Goal: Information Seeking & Learning: Learn about a topic

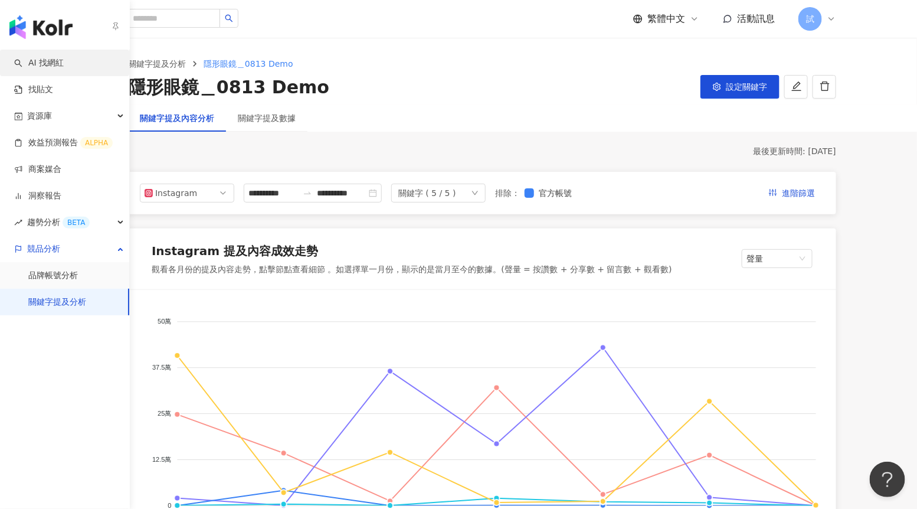
click at [21, 65] on link "AI 找網紅" at bounding box center [39, 63] width 50 height 12
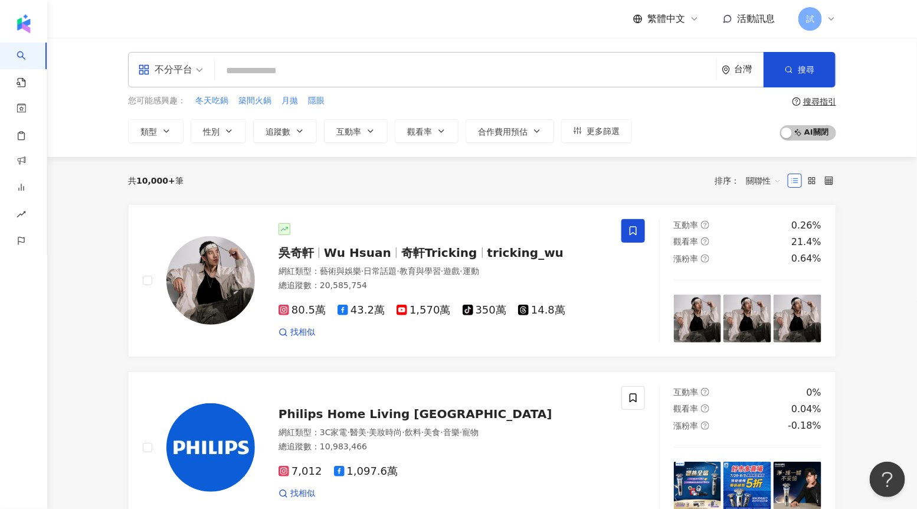
click at [355, 64] on input "search" at bounding box center [466, 71] width 492 height 22
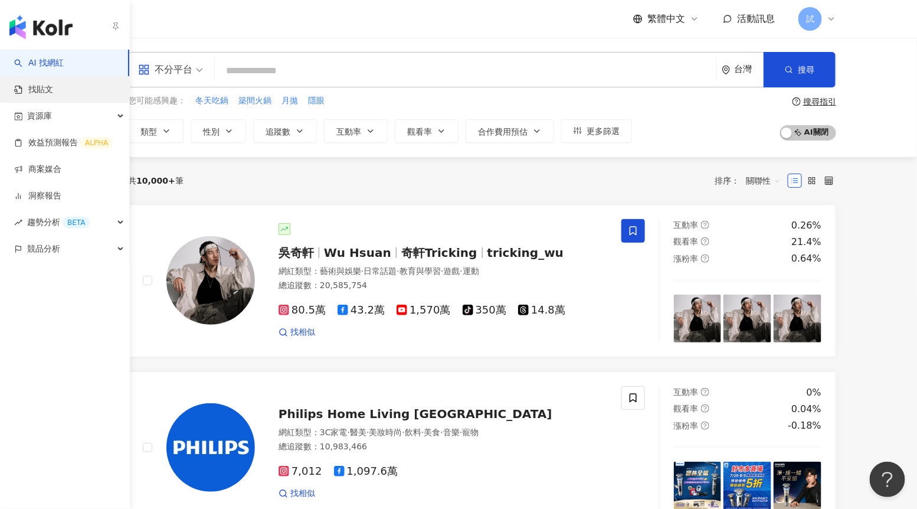
click at [45, 87] on link "找貼文" at bounding box center [33, 90] width 39 height 12
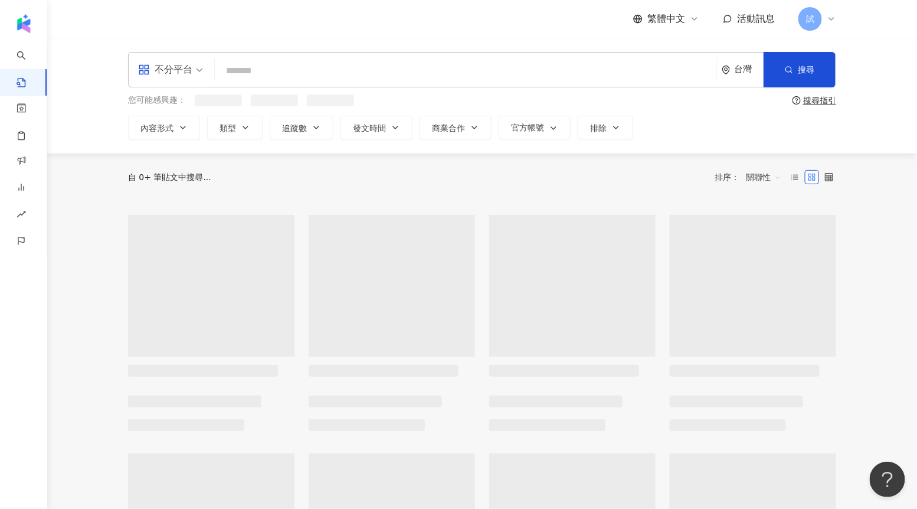
click at [259, 76] on input "search" at bounding box center [466, 70] width 492 height 25
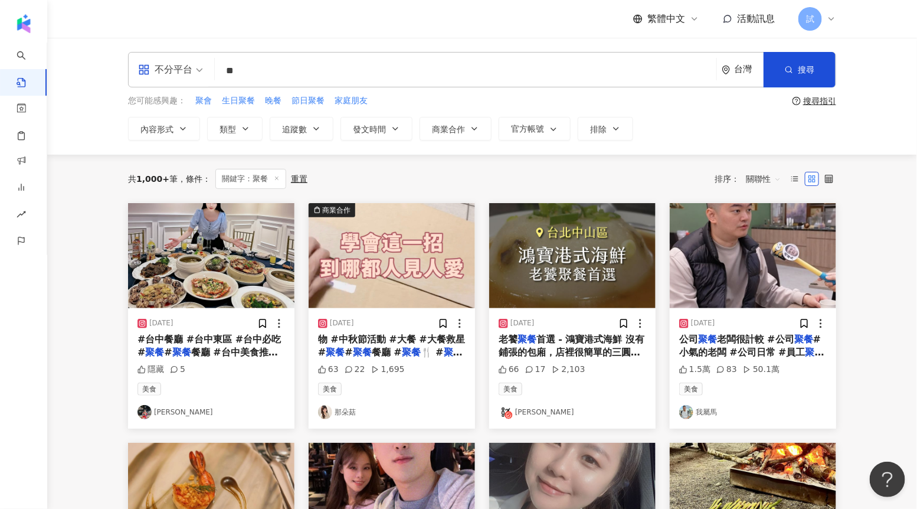
click at [760, 184] on span "關聯性" at bounding box center [763, 178] width 35 height 19
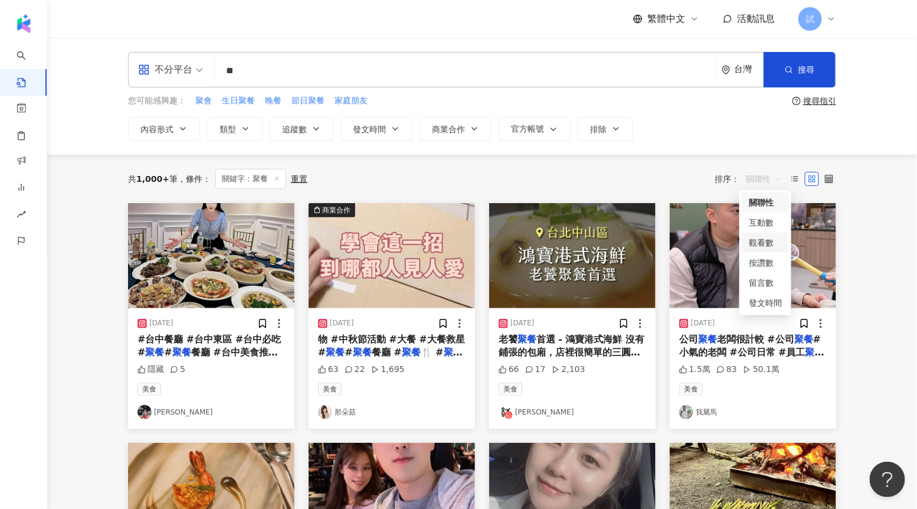
click at [769, 236] on div "觀看數" at bounding box center [765, 242] width 33 height 13
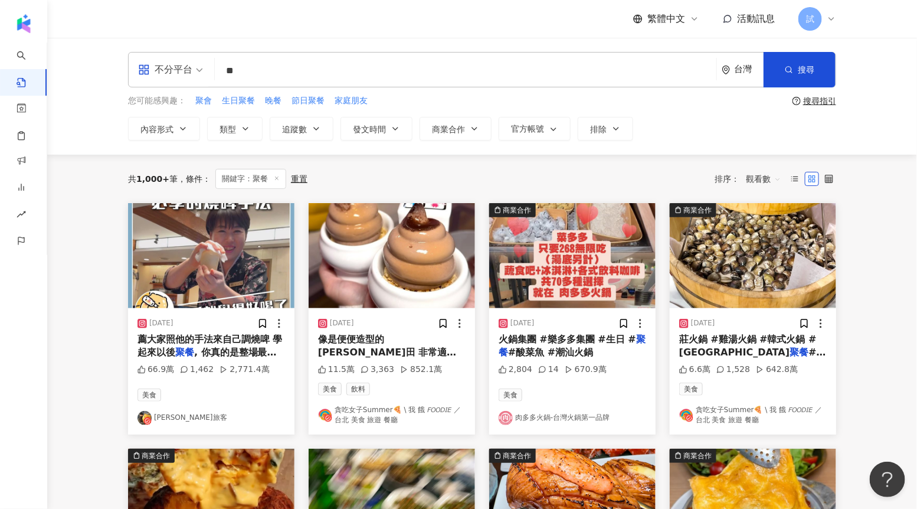
click at [384, 72] on input "**" at bounding box center [466, 70] width 492 height 25
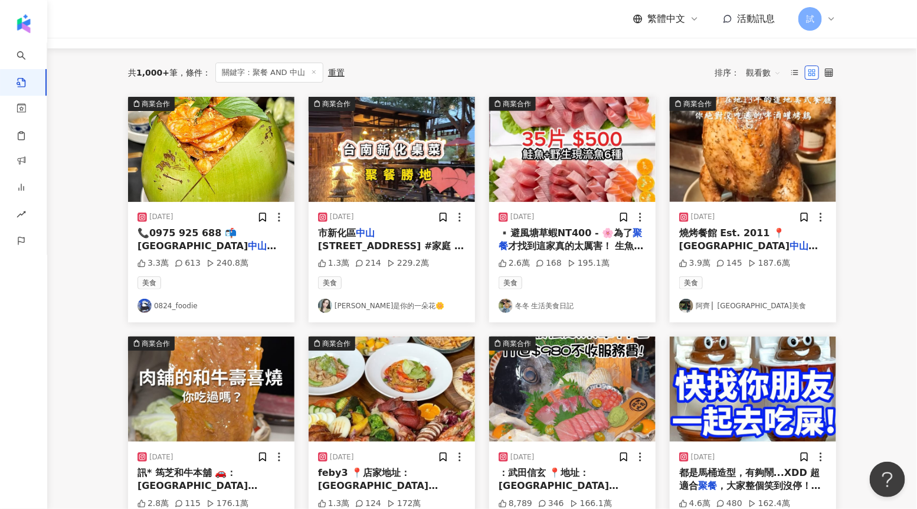
scroll to position [107, 0]
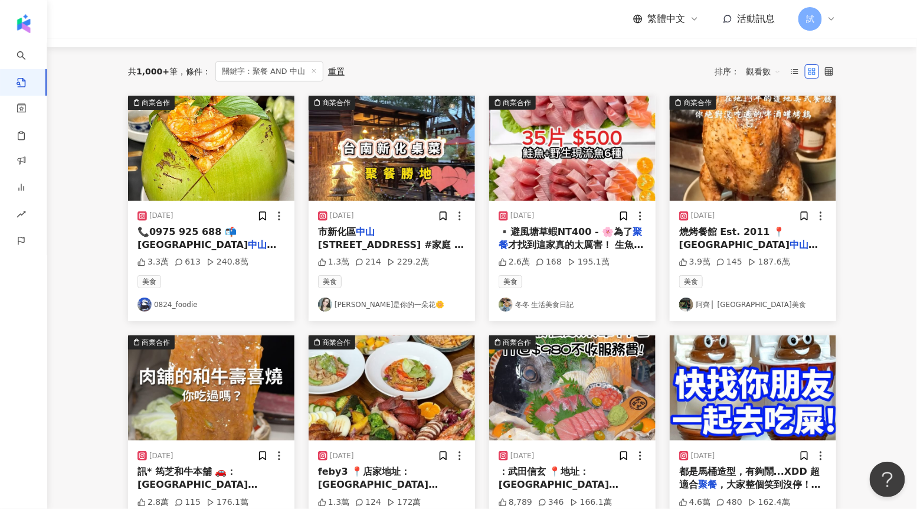
click at [716, 185] on img at bounding box center [753, 148] width 166 height 105
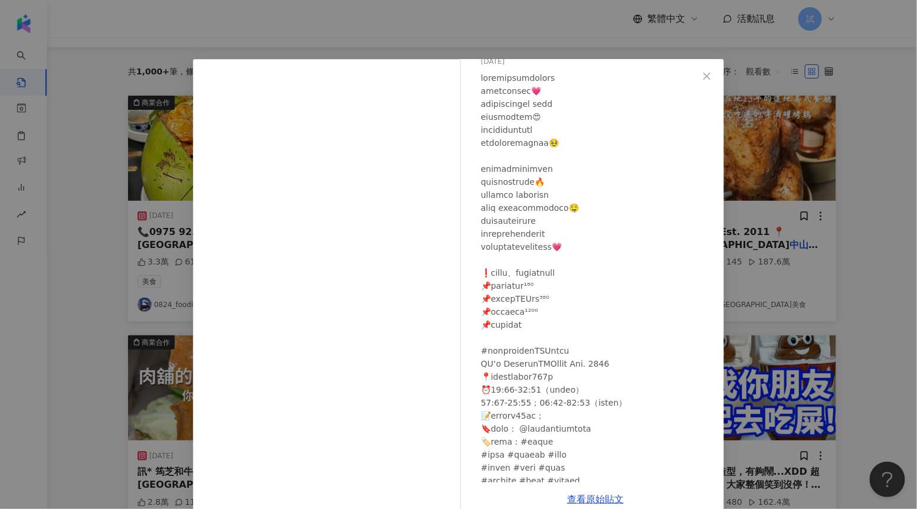
scroll to position [99, 0]
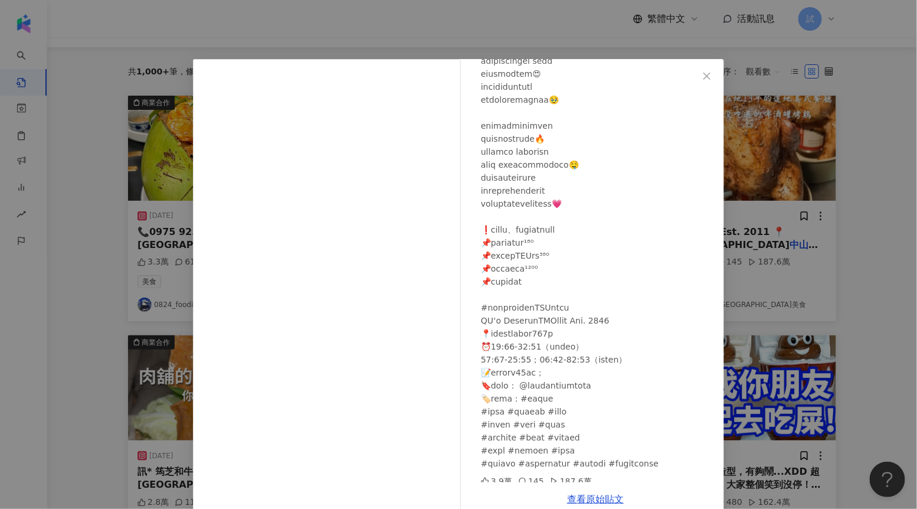
click at [813, 243] on div "[PERSON_NAME] ▏[GEOGRAPHIC_DATA]台南美食 [DATE] 3.9萬 145 187.6萬 查看原始貼文" at bounding box center [458, 254] width 917 height 509
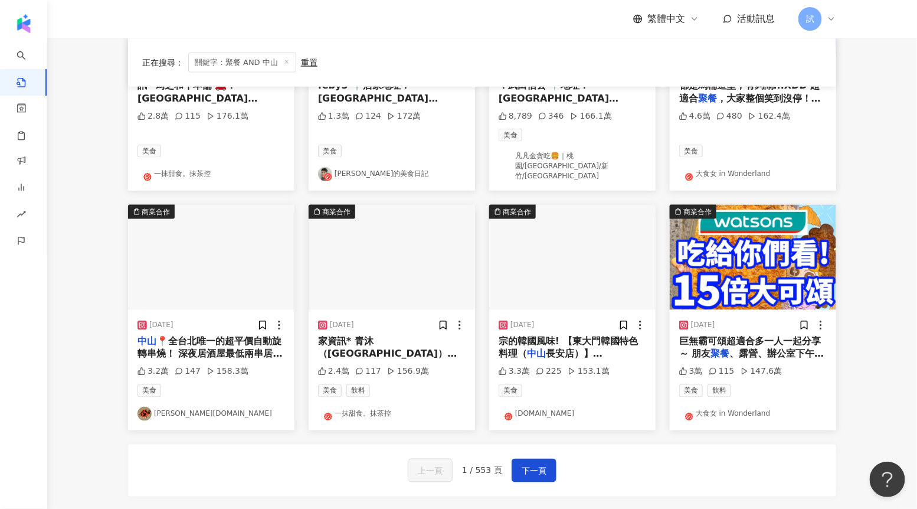
scroll to position [496, 0]
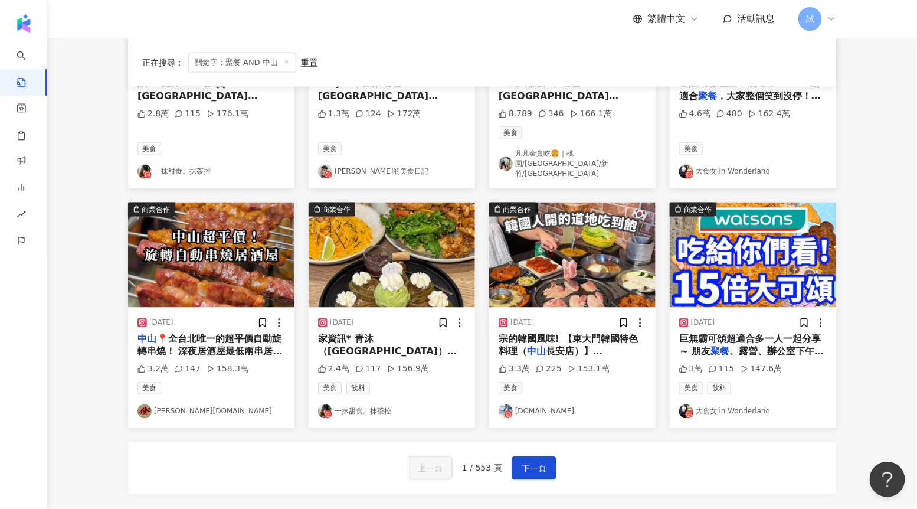
click at [526, 442] on div "上一頁 1 / 553 頁 下一頁" at bounding box center [482, 468] width 708 height 52
click at [195, 261] on img at bounding box center [211, 254] width 166 height 105
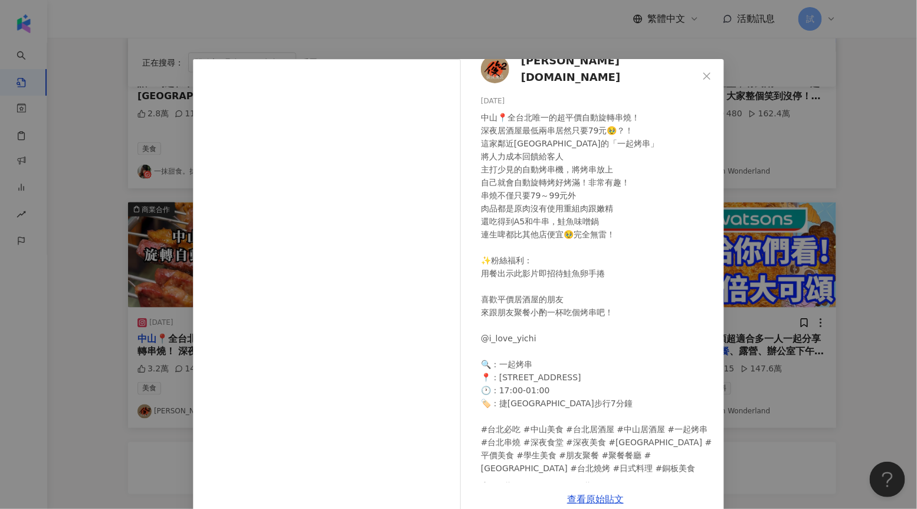
scroll to position [21, 0]
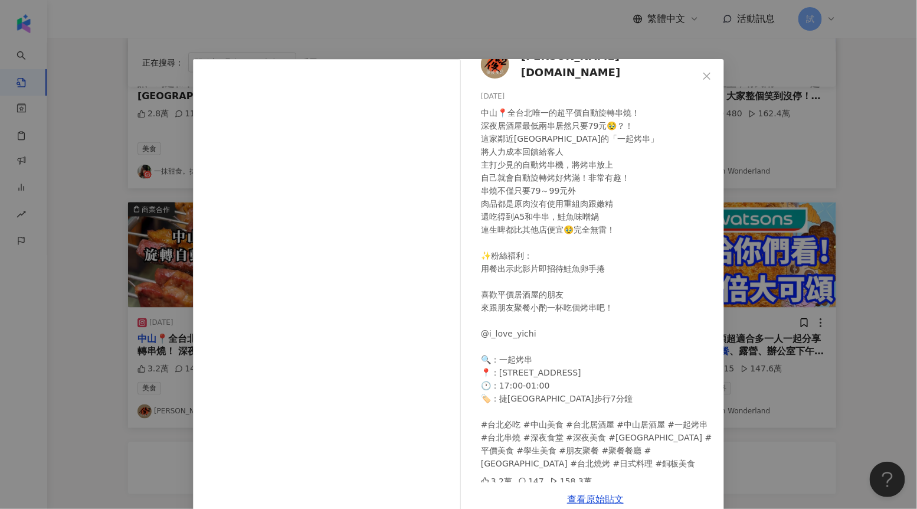
click at [779, 273] on div "[PERSON_NAME][DOMAIN_NAME] [DATE] 3.2萬 147 158.3萬 查看原始貼文" at bounding box center [458, 254] width 917 height 509
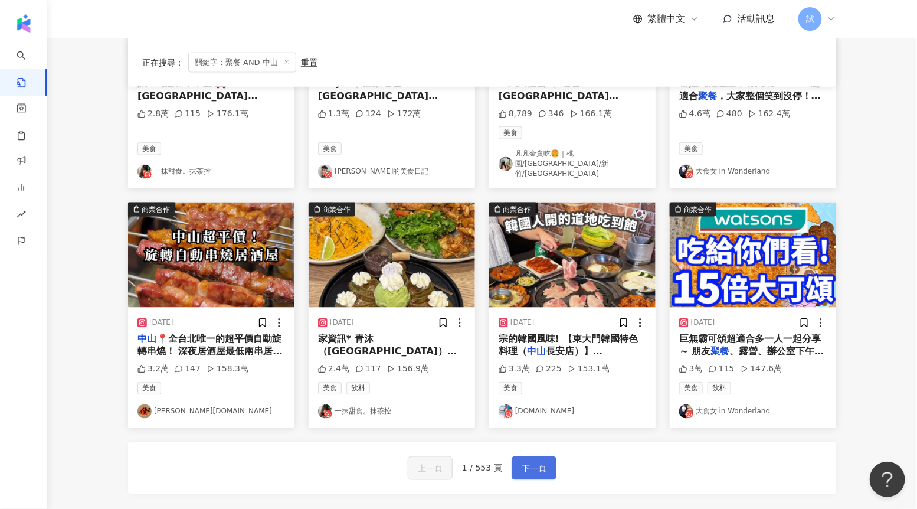
click at [519, 459] on button "下一頁" at bounding box center [534, 468] width 45 height 24
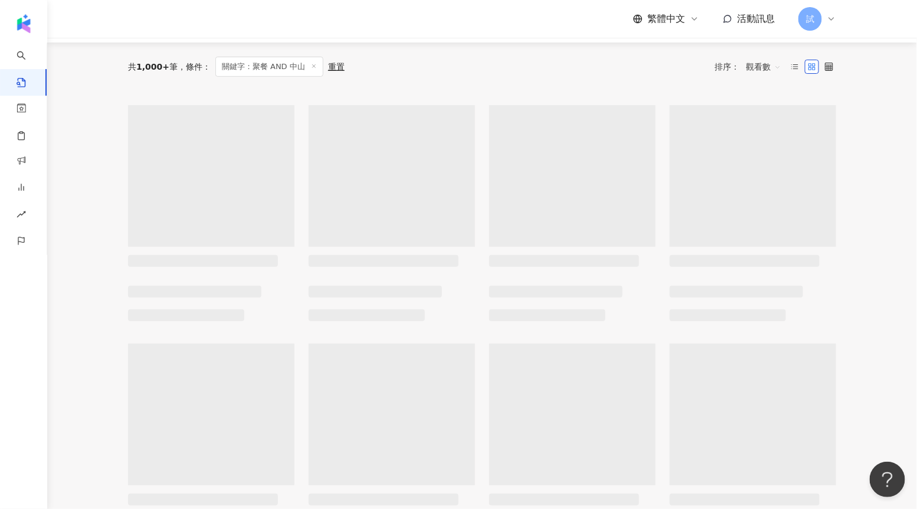
scroll to position [0, 0]
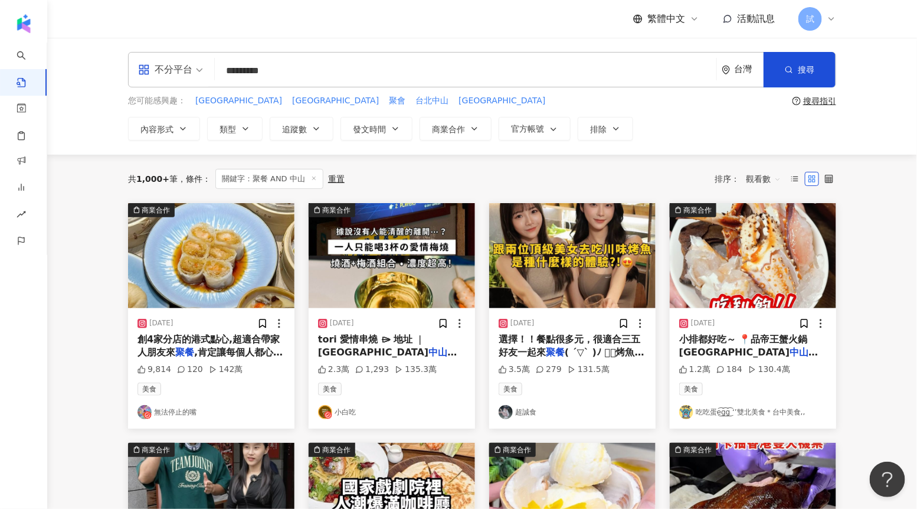
click at [243, 71] on input "*********" at bounding box center [466, 70] width 492 height 25
drag, startPoint x: 243, startPoint y: 71, endPoint x: 223, endPoint y: 71, distance: 20.1
click at [224, 71] on input "*********" at bounding box center [466, 70] width 492 height 25
type input "*********"
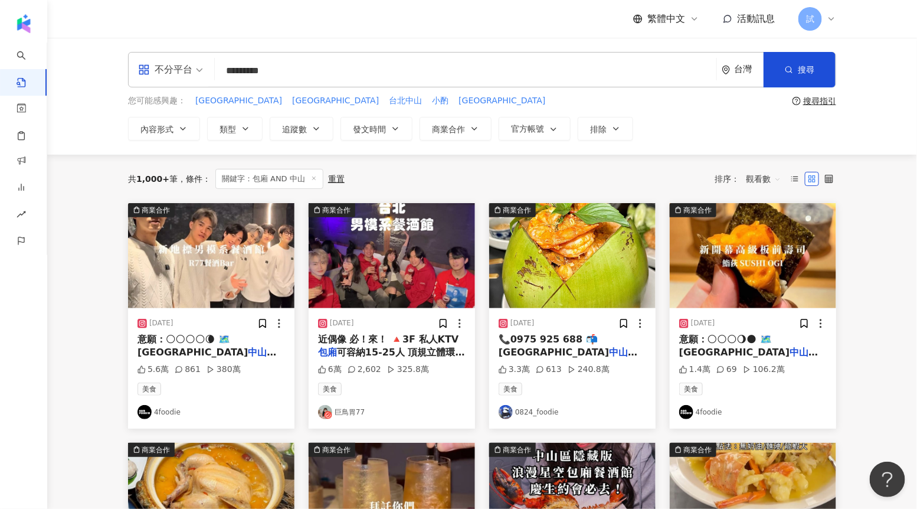
click at [225, 272] on img at bounding box center [211, 255] width 166 height 105
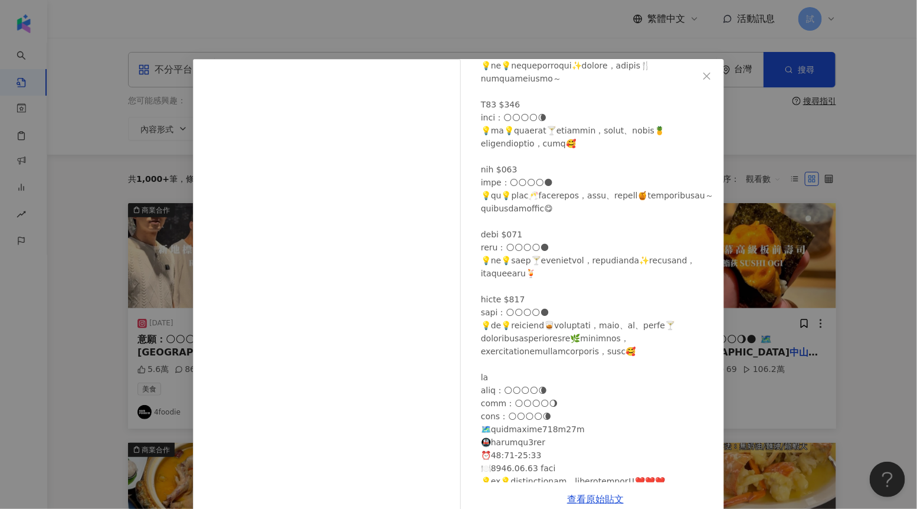
scroll to position [538, 0]
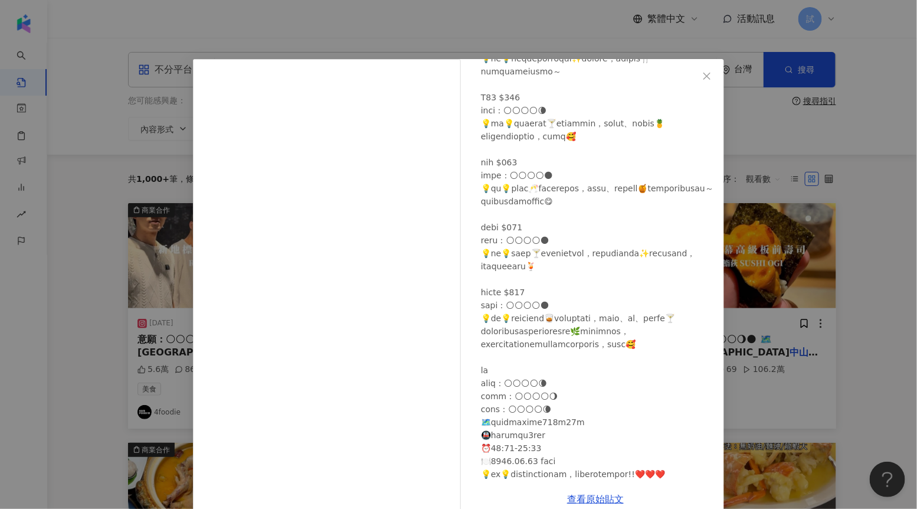
click at [760, 414] on div "4foodie [DATE] 5.6萬 861 380萬 查看原始貼文" at bounding box center [458, 254] width 917 height 509
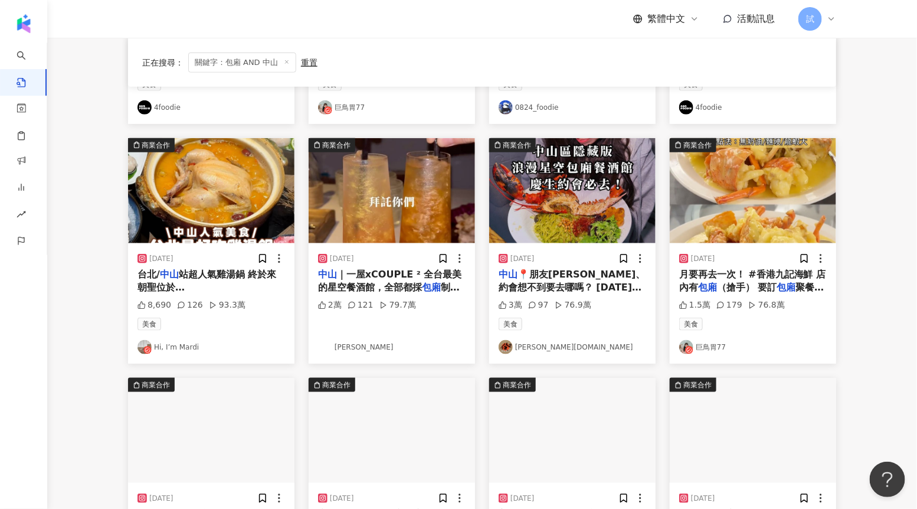
scroll to position [280, 0]
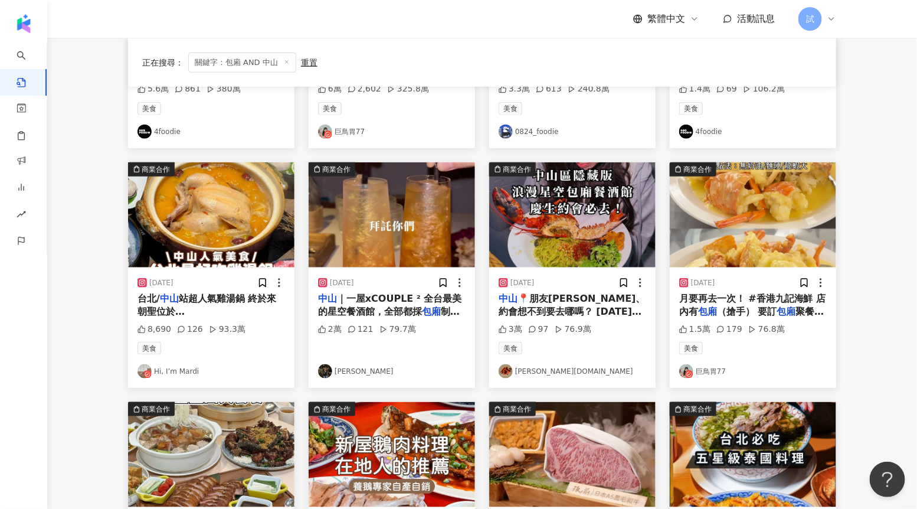
click at [625, 238] on img at bounding box center [572, 214] width 166 height 105
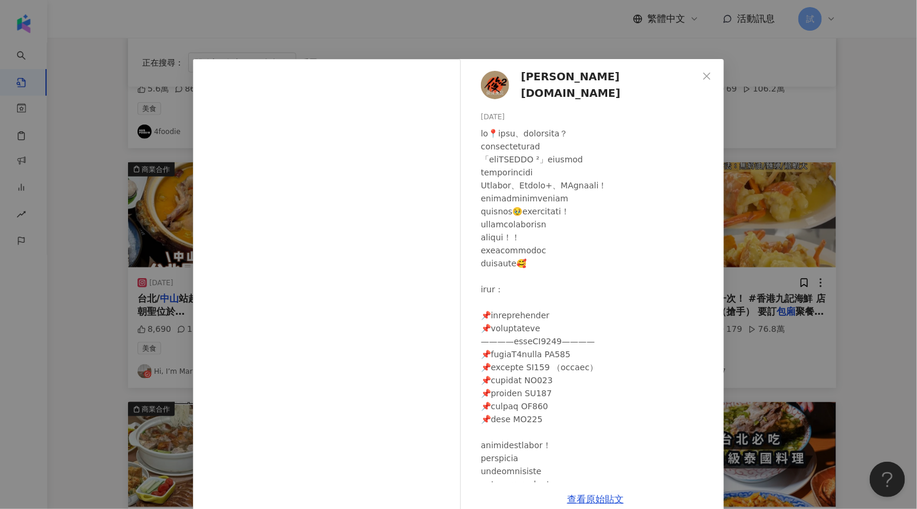
click at [856, 295] on div "[PERSON_NAME][DOMAIN_NAME] [DATE] 3萬 97 76.9萬 查看原始貼文" at bounding box center [458, 254] width 917 height 509
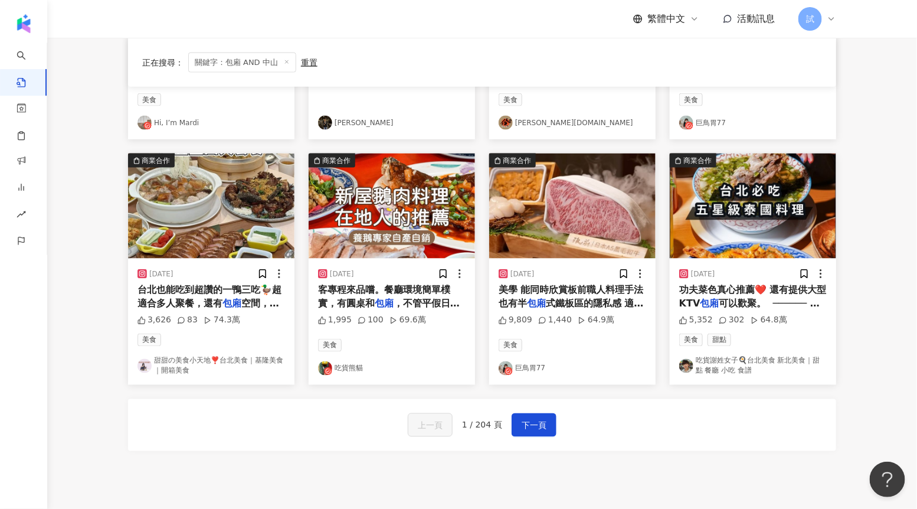
scroll to position [534, 0]
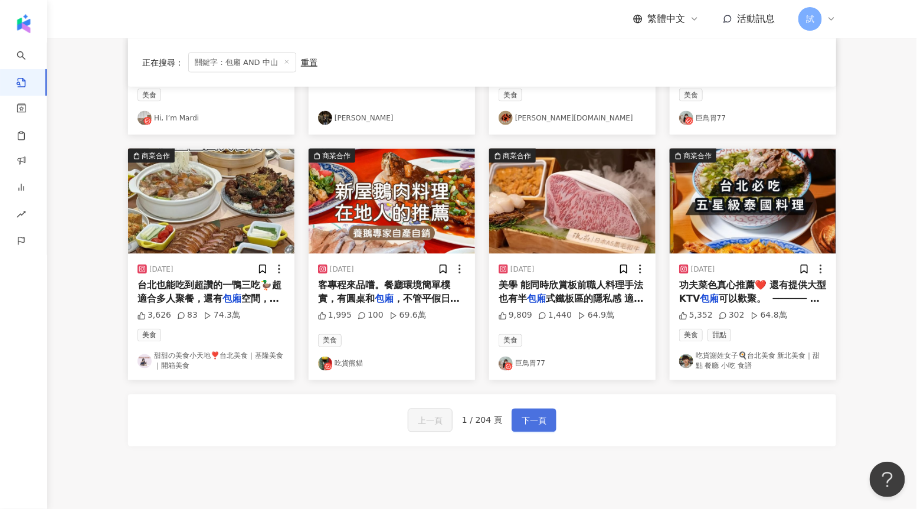
click at [534, 418] on span "下一頁" at bounding box center [534, 421] width 25 height 14
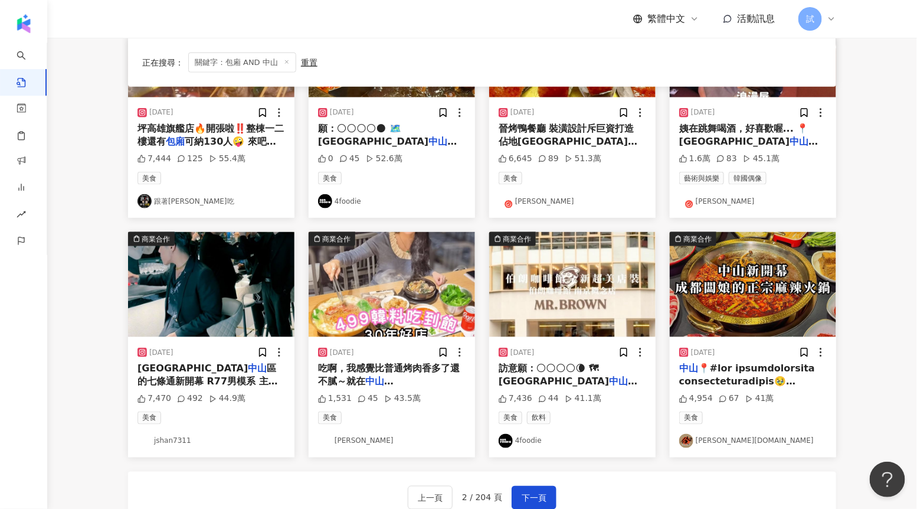
scroll to position [458, 0]
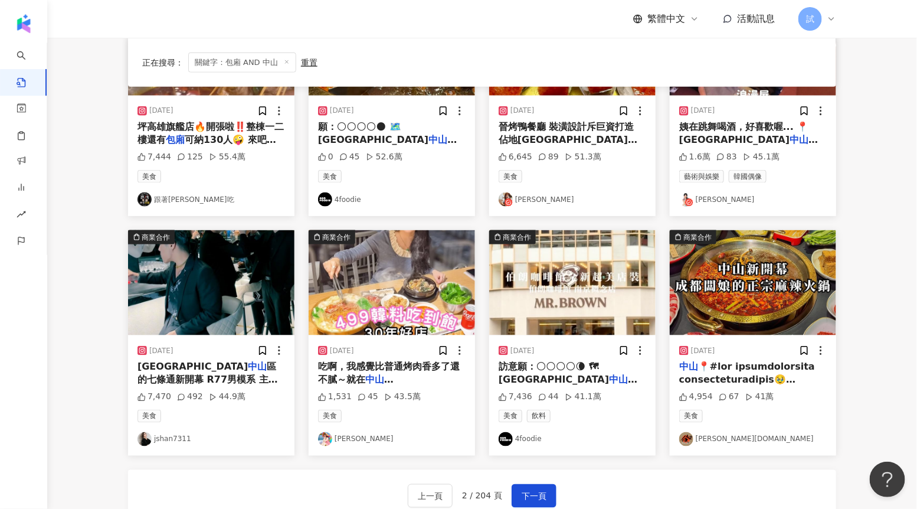
click at [551, 296] on img at bounding box center [572, 282] width 166 height 105
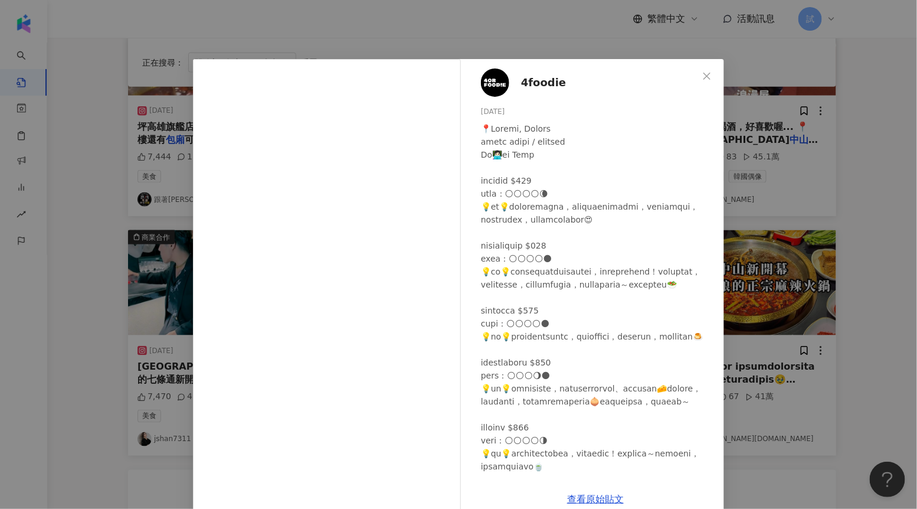
click at [767, 365] on div "4foodie [DATE] 7,436 44 41.1萬 查看原始貼文" at bounding box center [458, 254] width 917 height 509
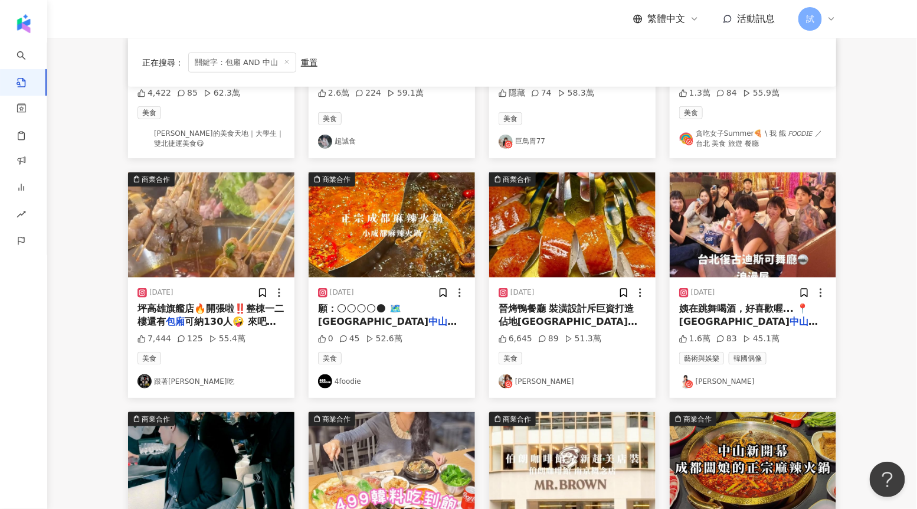
scroll to position [272, 0]
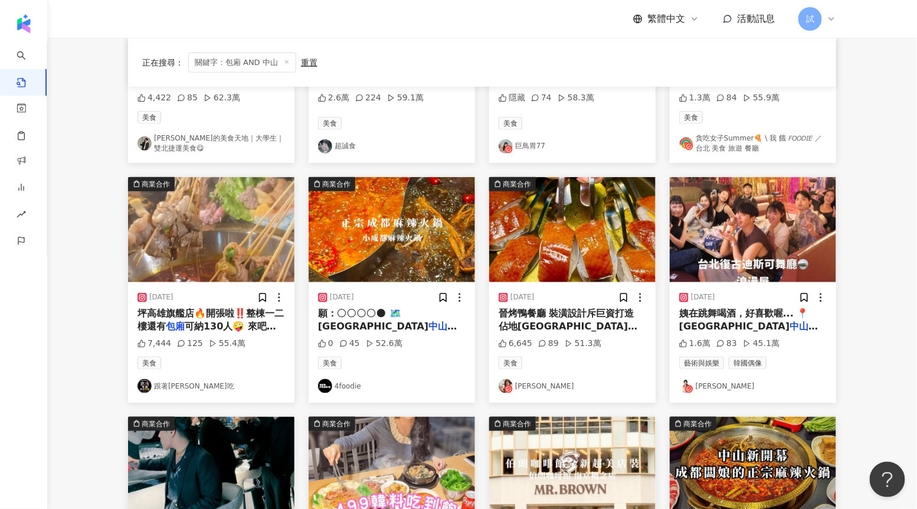
click at [751, 272] on img at bounding box center [753, 229] width 166 height 105
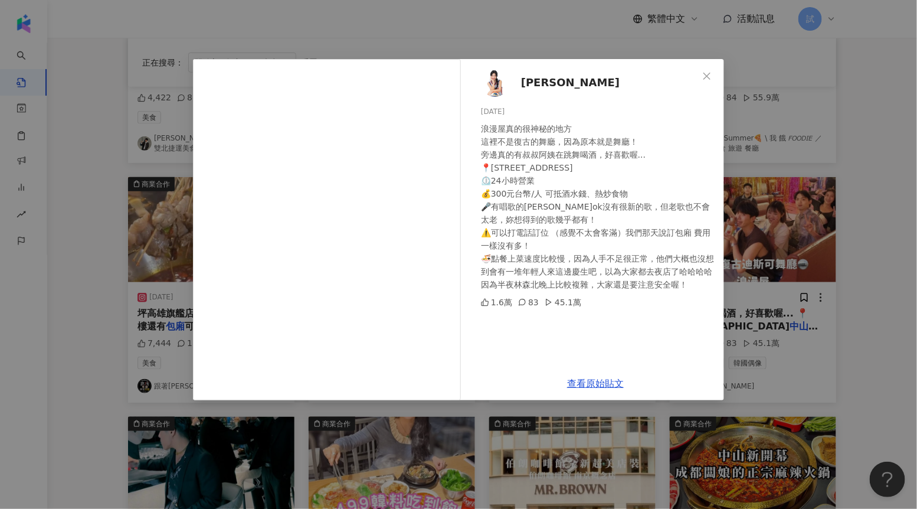
click at [576, 378] on div "查看原始貼文" at bounding box center [595, 384] width 257 height 34
click at [576, 388] on div "查看原始貼文" at bounding box center [595, 384] width 257 height 34
click at [577, 384] on link "查看原始貼文" at bounding box center [595, 383] width 57 height 11
